Goal: Answer question/provide support: Share knowledge or assist other users

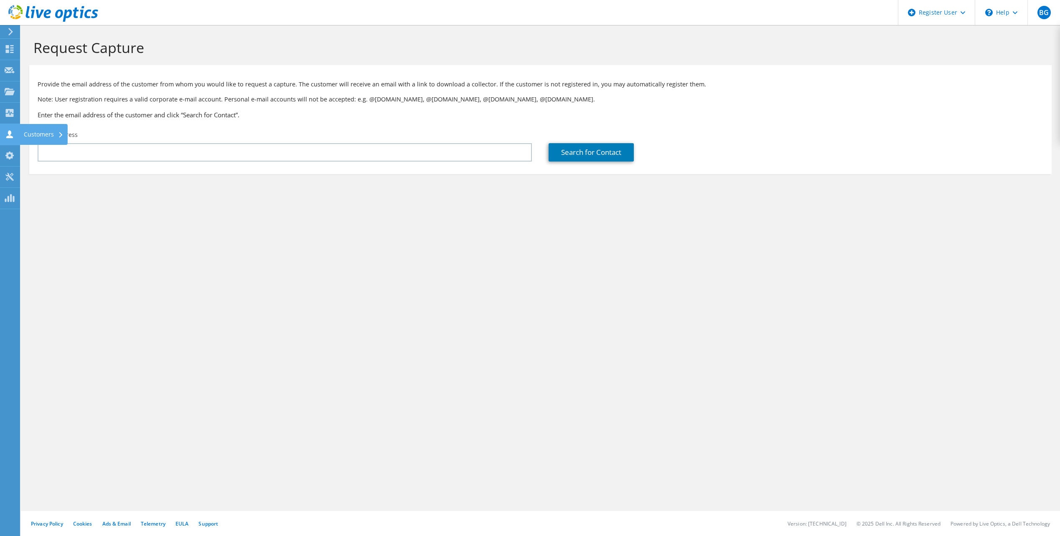
click at [8, 137] on use at bounding box center [9, 134] width 7 height 8
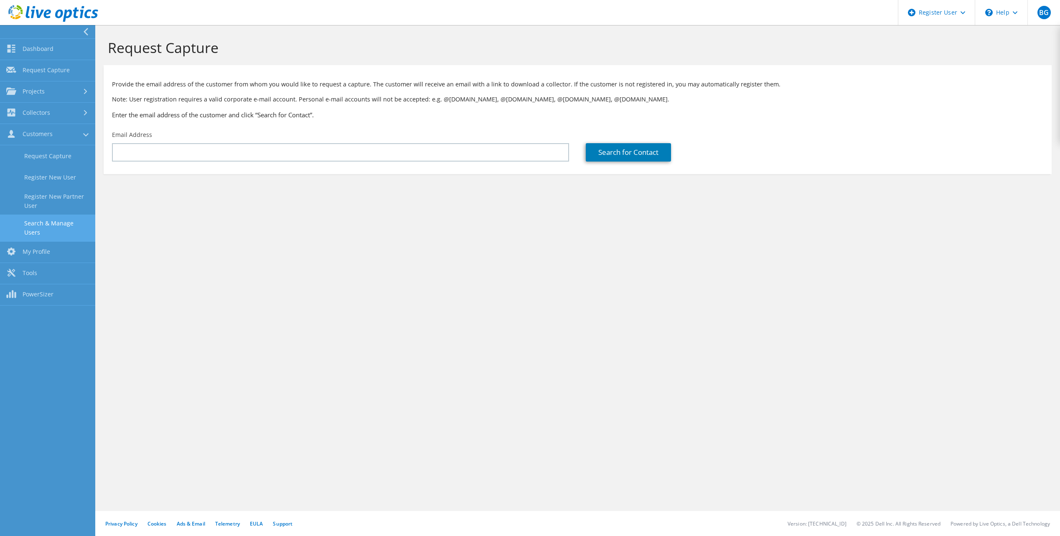
click at [53, 220] on link "Search & Manage Users" at bounding box center [47, 228] width 95 height 27
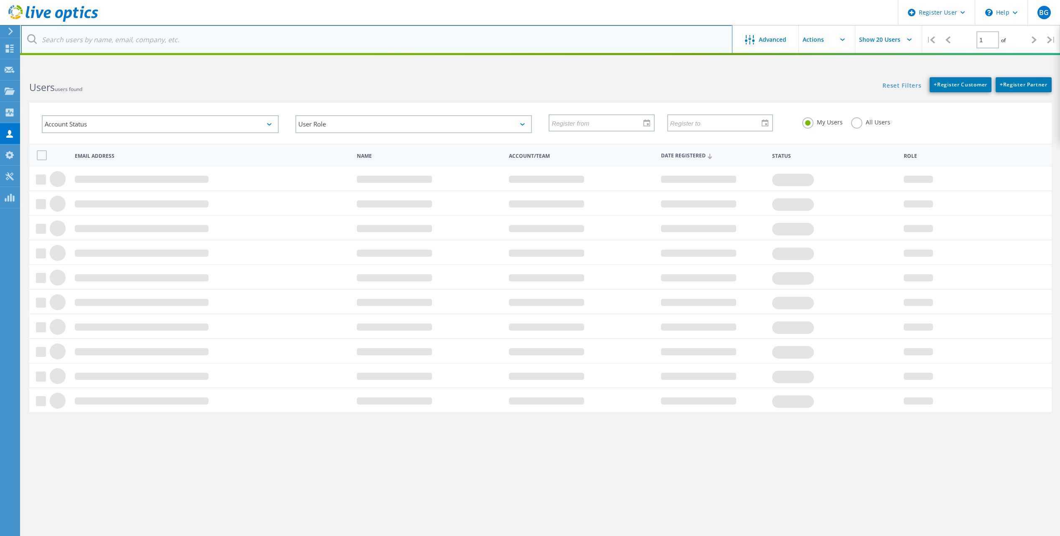
click at [153, 41] on input "text" at bounding box center [376, 39] width 711 height 29
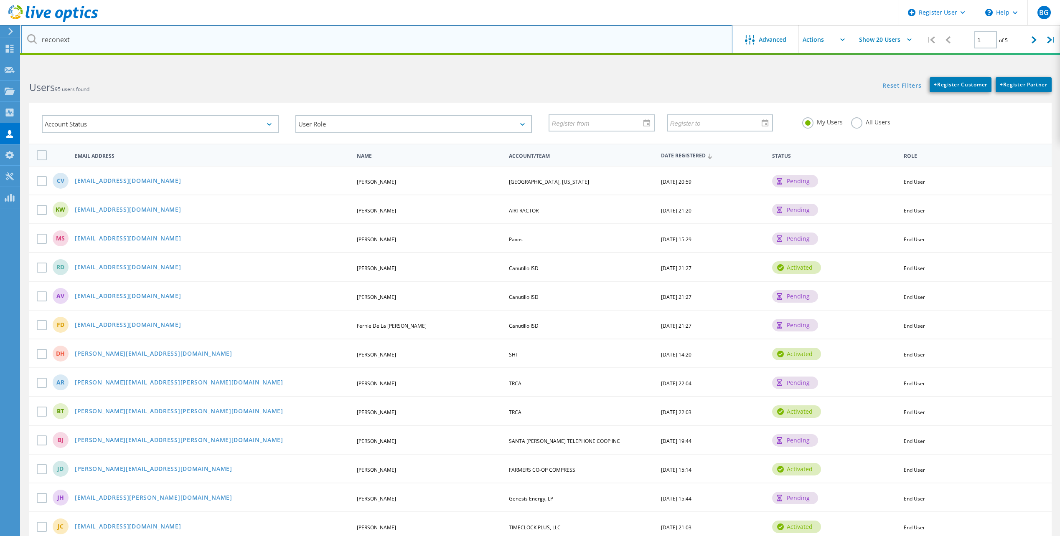
type input "reconext"
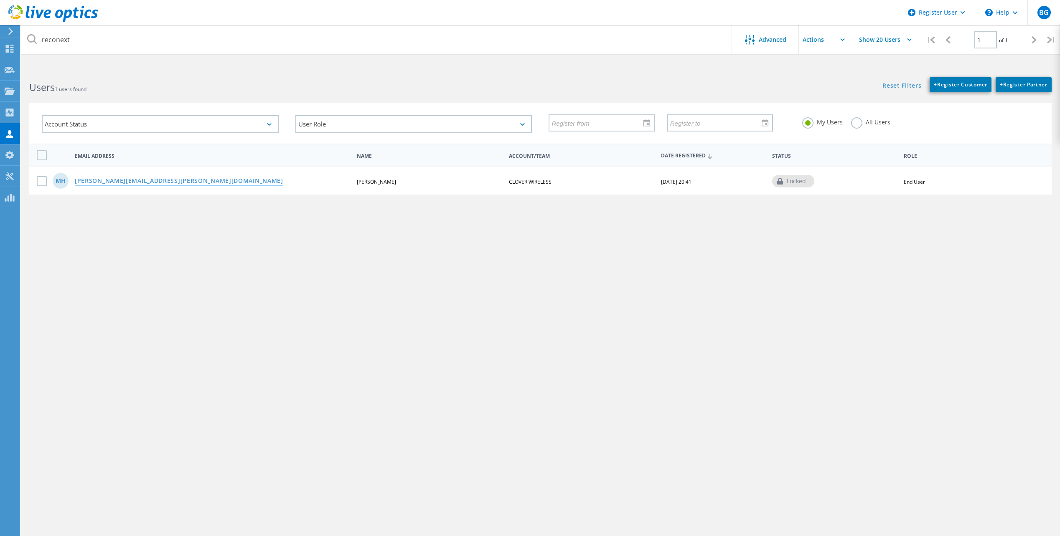
click at [142, 180] on link "[PERSON_NAME][EMAIL_ADDRESS][PERSON_NAME][DOMAIN_NAME]" at bounding box center [179, 181] width 208 height 7
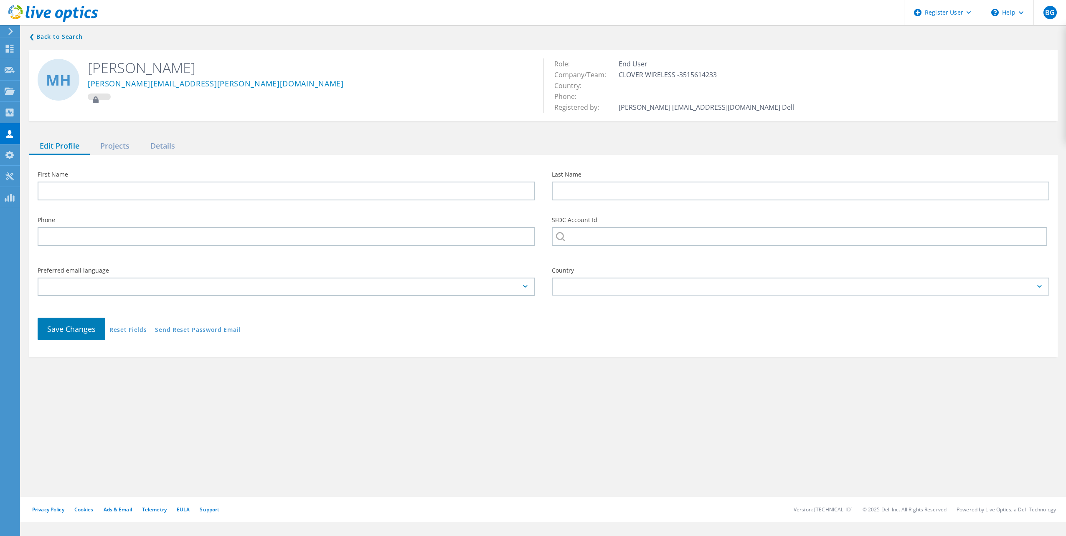
type input "Mustafa"
type input "Hussain"
type input "CLOVER WIRELESS"
type input "English"
click at [121, 150] on div "Projects" at bounding box center [115, 146] width 50 height 17
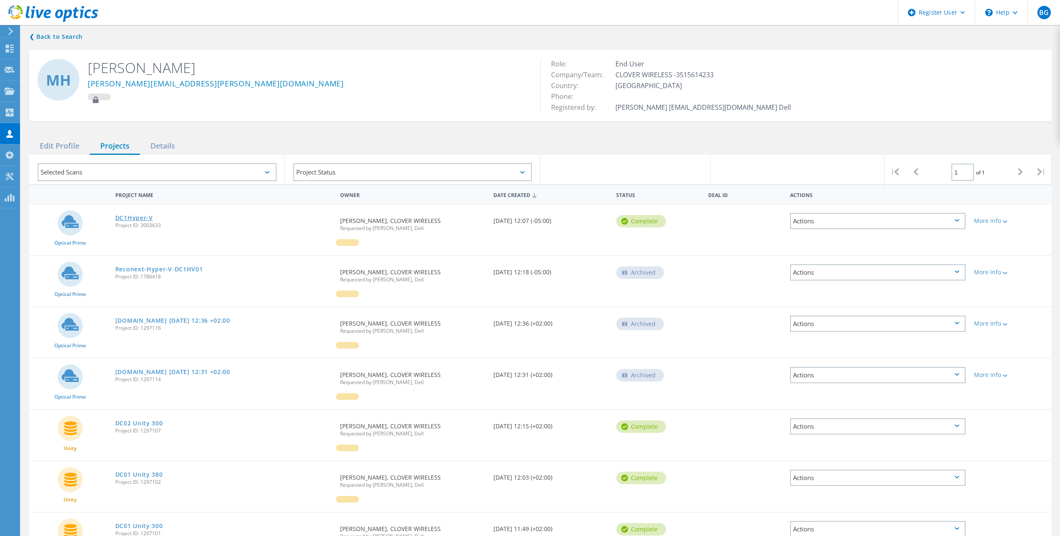
click at [136, 215] on link "DC1Hyper-V" at bounding box center [134, 218] width 38 height 6
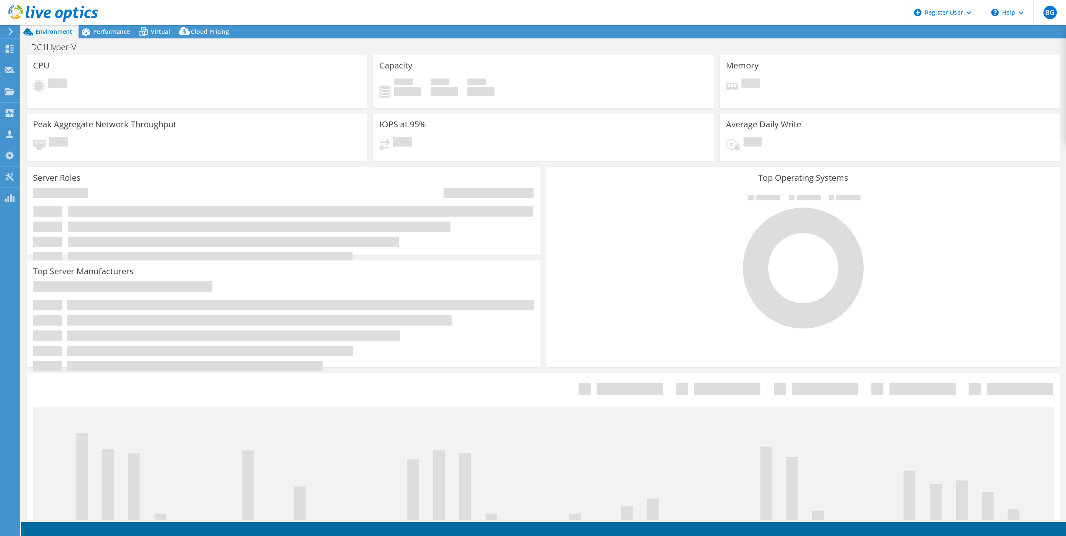
select select "USD"
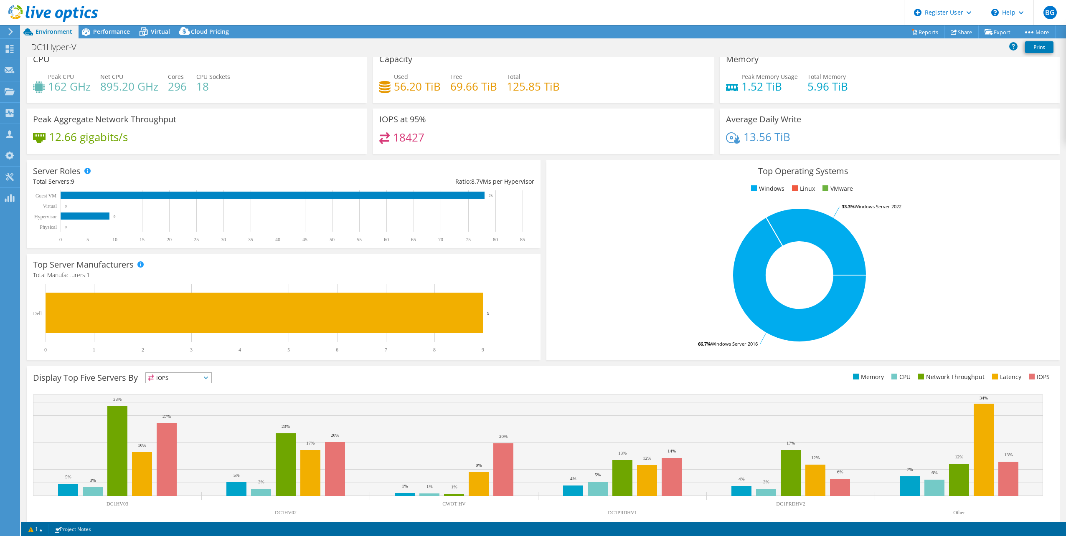
scroll to position [21, 0]
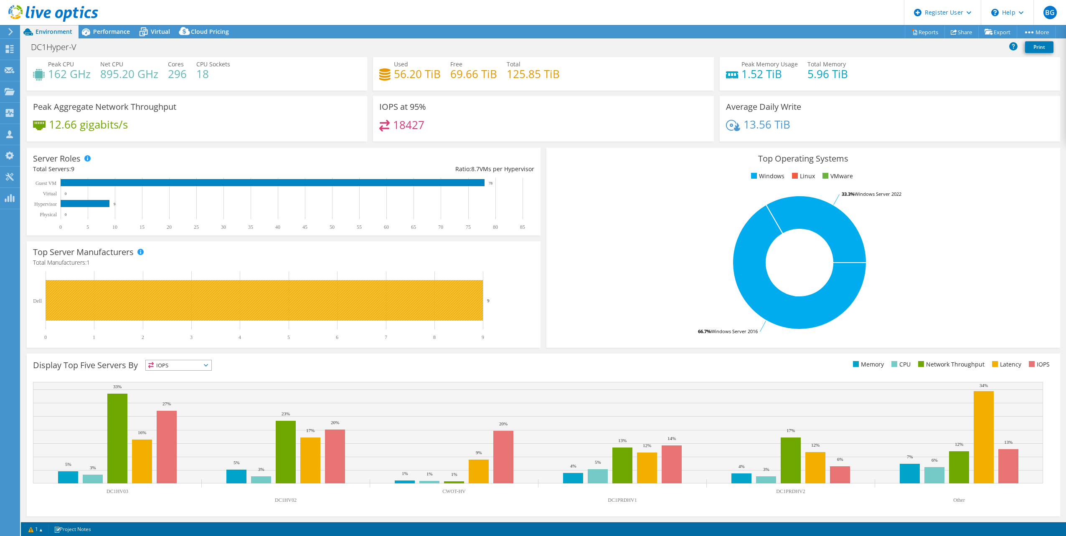
click at [220, 284] on rect at bounding box center [264, 300] width 437 height 41
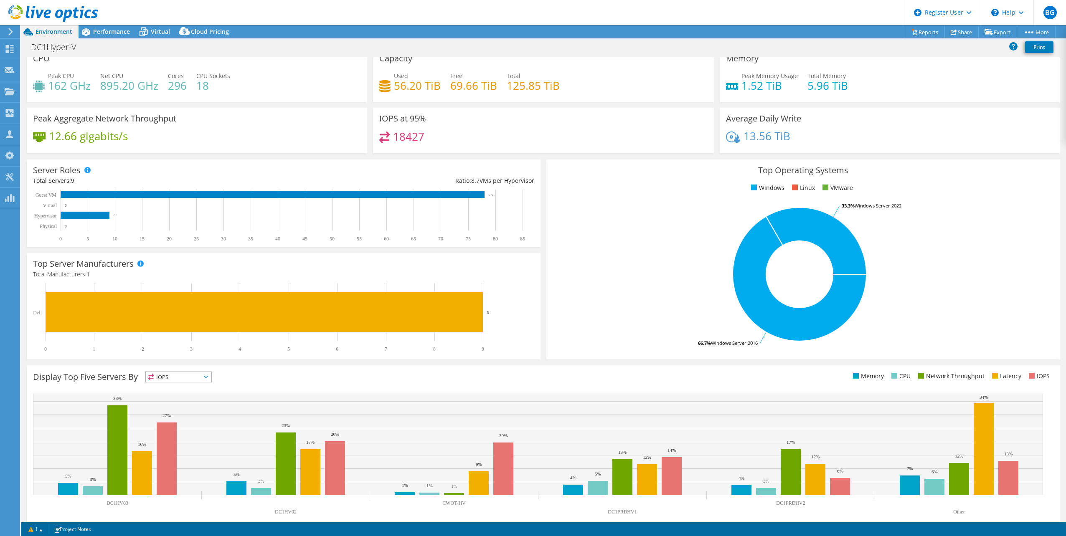
scroll to position [0, 0]
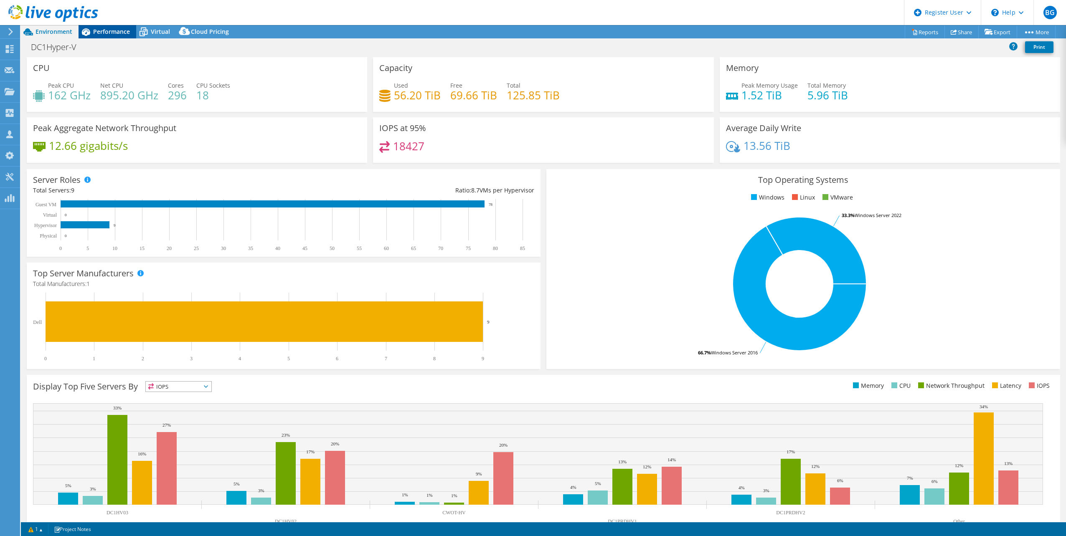
click at [115, 30] on span "Performance" at bounding box center [111, 32] width 37 height 8
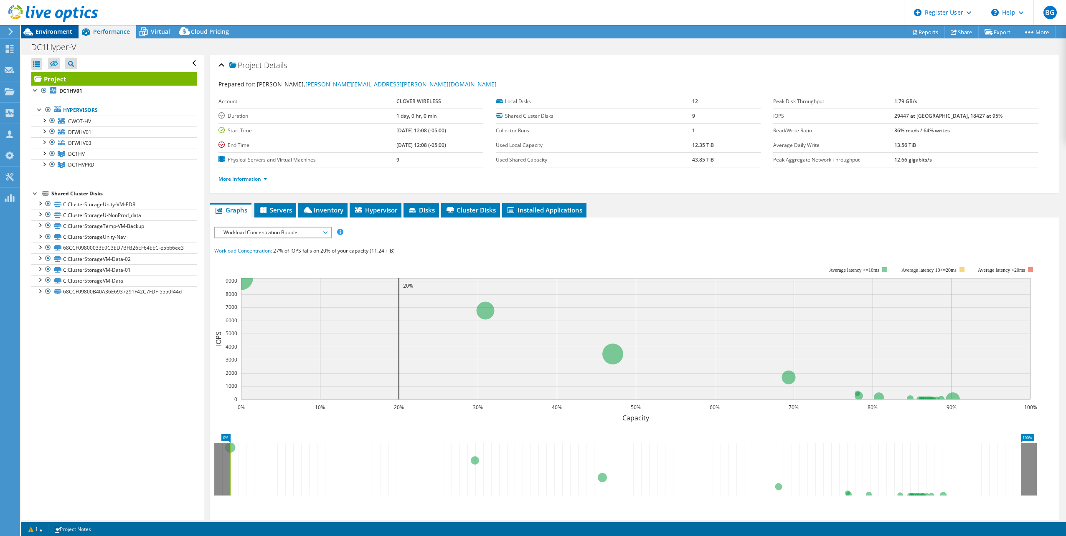
click at [63, 33] on span "Environment" at bounding box center [54, 32] width 37 height 8
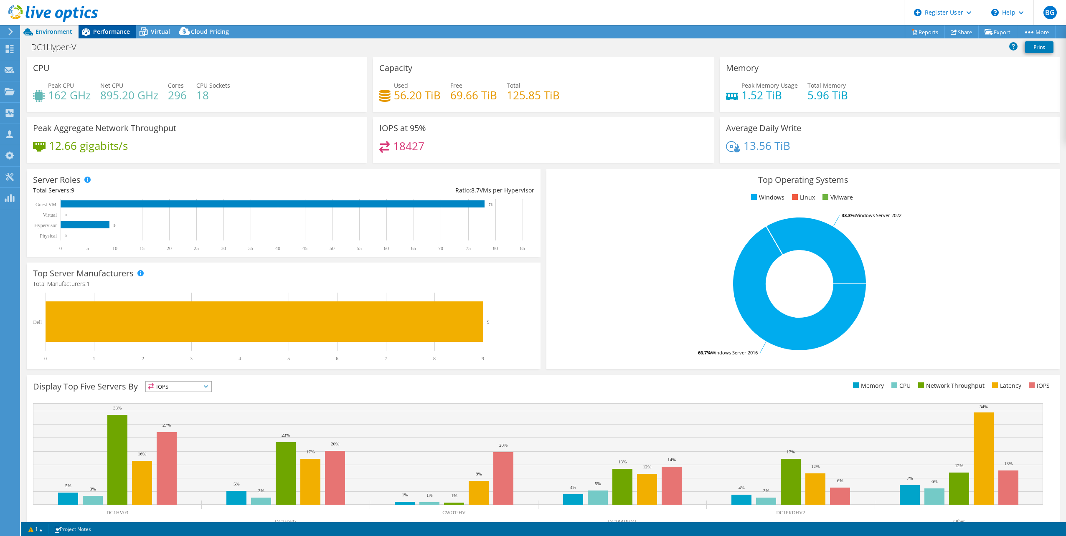
click at [101, 33] on span "Performance" at bounding box center [111, 32] width 37 height 8
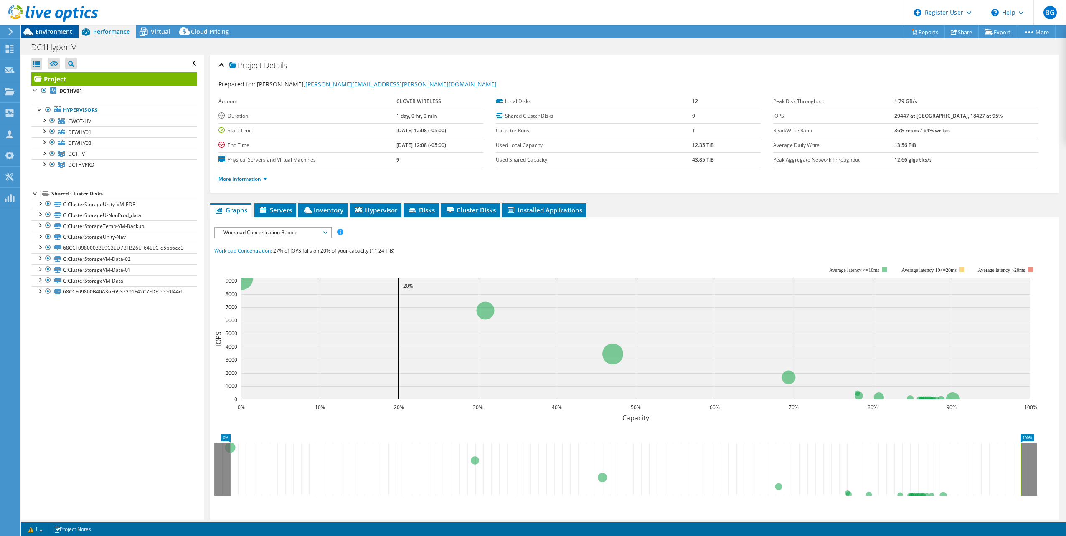
click at [56, 38] on div "Environment" at bounding box center [50, 31] width 58 height 13
